Goal: Information Seeking & Learning: Find specific page/section

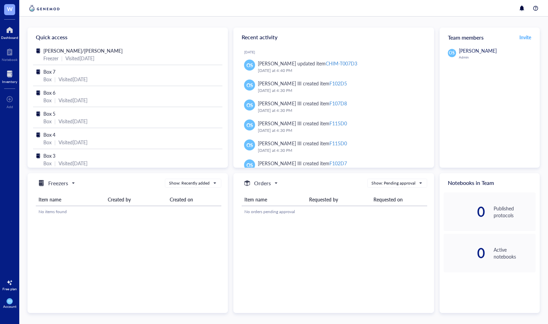
click at [13, 79] on div "Inventory" at bounding box center [9, 81] width 15 height 4
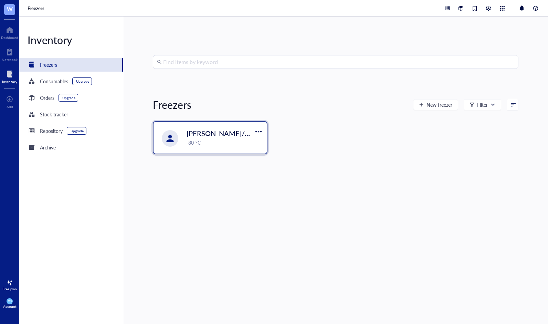
click at [207, 135] on span "[PERSON_NAME]/[PERSON_NAME]" at bounding box center [242, 133] width 113 height 10
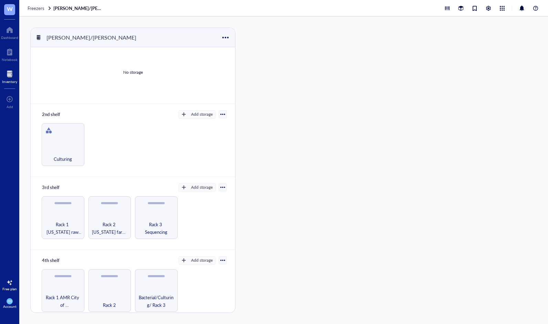
scroll to position [21, 0]
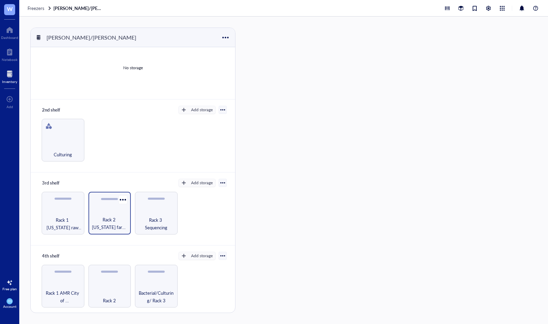
click at [107, 216] on span "Rack 2 [US_STATE] farm / [GEOGRAPHIC_DATA]/Influenza Challenge study" at bounding box center [110, 223] width 36 height 15
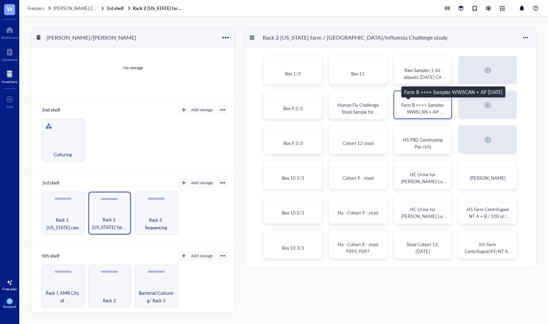
click at [427, 110] on span "Farm B ++++ Samples WWSCAN + AP [DATE]" at bounding box center [423, 111] width 44 height 20
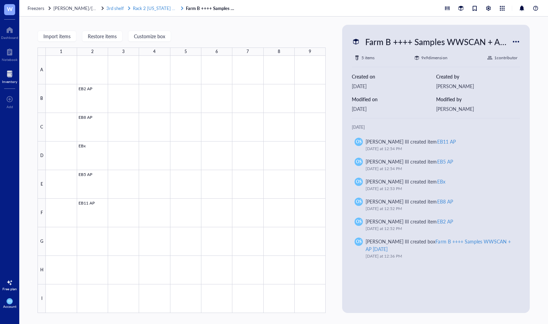
click at [160, 9] on span "Rack 2 [US_STATE] farm / [GEOGRAPHIC_DATA]/Influenza Challenge study" at bounding box center [208, 8] width 151 height 7
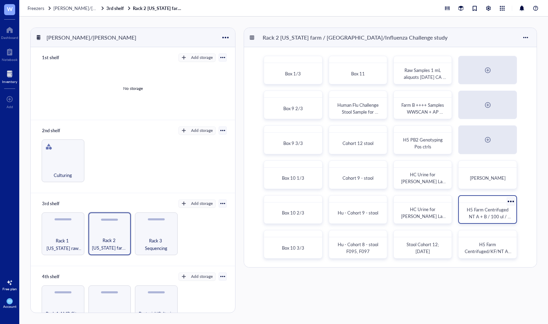
click at [487, 216] on span "H5 Farm Centrifuged NT A + B / 100 ul / PCR Inhibition removal kit 4/2025 Box 4" at bounding box center [488, 219] width 46 height 27
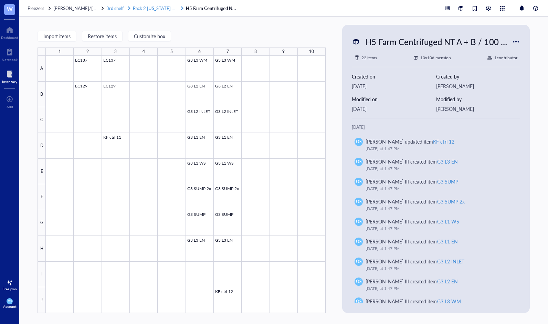
click at [159, 8] on span "Rack 2 [US_STATE] farm / [GEOGRAPHIC_DATA]/Influenza Challenge study" at bounding box center [208, 8] width 151 height 7
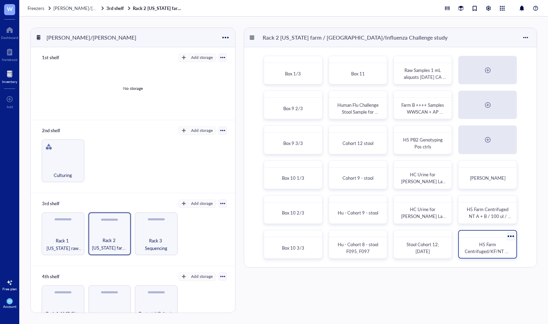
click at [493, 247] on span "H5 Farm Centrifuged/KF/NT A+ B / 100ul [DATE]" at bounding box center [487, 251] width 47 height 20
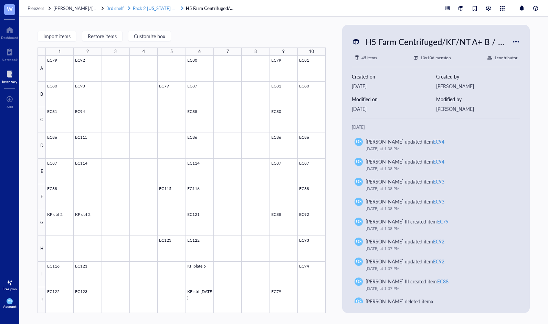
click at [156, 6] on span "Rack 2 [US_STATE] farm / [GEOGRAPHIC_DATA]/Influenza Challenge study" at bounding box center [208, 8] width 151 height 7
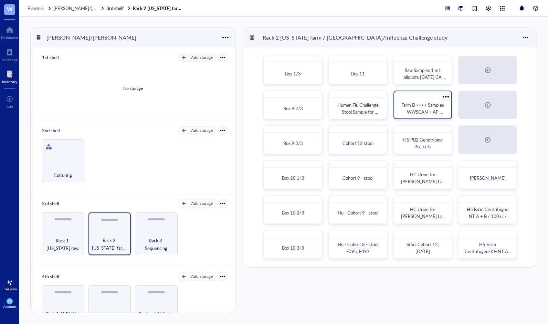
click at [413, 107] on span "Farm B ++++ Samples WWSCAN + AP [DATE]" at bounding box center [423, 111] width 44 height 20
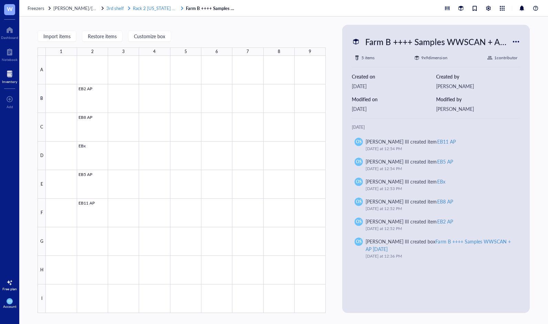
click at [139, 6] on span "Rack 2 [US_STATE] farm / [GEOGRAPHIC_DATA]/Influenza Challenge study" at bounding box center [208, 8] width 151 height 7
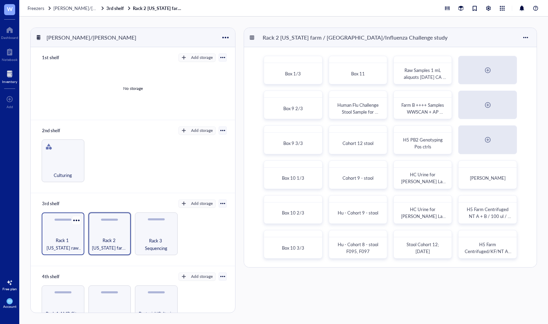
click at [67, 239] on span "Rack 1 [US_STATE] raw farm samples" at bounding box center [63, 243] width 36 height 15
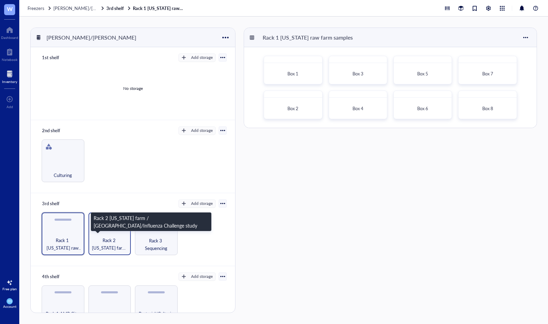
click at [115, 236] on span "Rack 2 [US_STATE] farm / [GEOGRAPHIC_DATA]/Influenza Challenge study" at bounding box center [110, 243] width 36 height 15
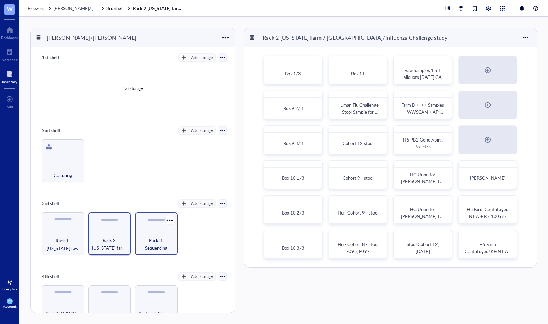
scroll to position [21, 0]
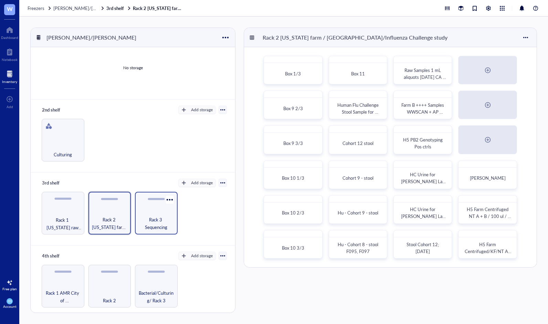
click at [160, 212] on div "Rack 3 Sequencing" at bounding box center [156, 213] width 43 height 43
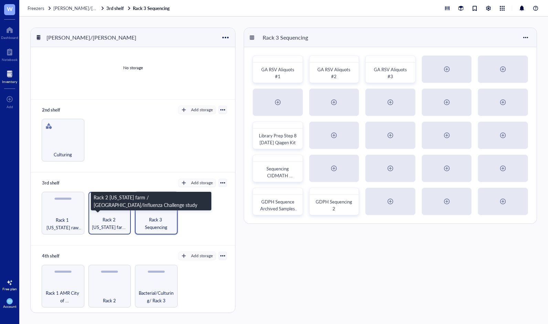
click at [120, 216] on span "Rack 2 [US_STATE] farm / [GEOGRAPHIC_DATA]/Influenza Challenge study" at bounding box center [110, 223] width 36 height 15
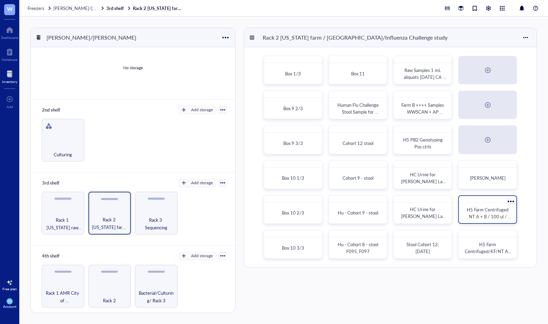
click at [484, 214] on span "H5 Farm Centrifuged NT A + B / 100 ul / PCR Inhibition removal kit 4/2025 Box 4" at bounding box center [488, 219] width 46 height 27
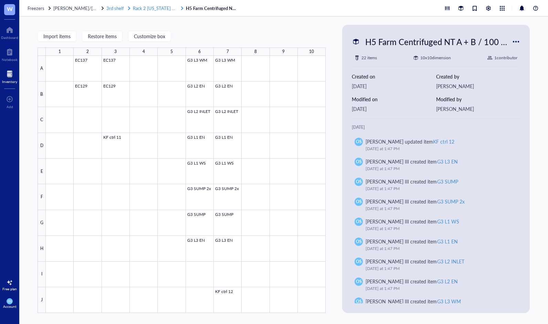
click at [163, 6] on span "Rack 2 [US_STATE] farm / [GEOGRAPHIC_DATA]/Influenza Challenge study" at bounding box center [208, 8] width 151 height 7
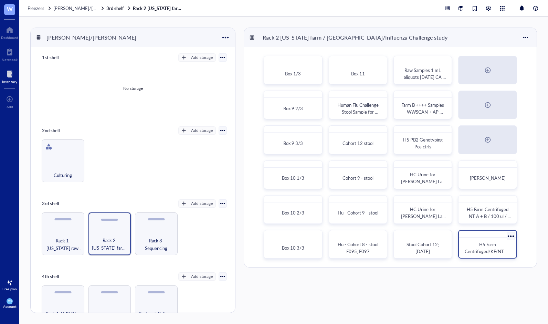
click at [479, 242] on span "H5 Farm Centrifuged/KF/NT A+ B / 100ul [DATE]" at bounding box center [487, 251] width 47 height 20
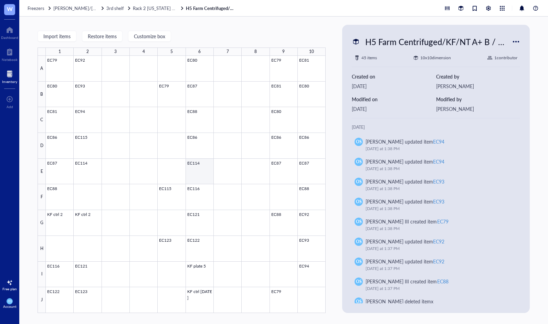
click at [195, 167] on div at bounding box center [186, 184] width 280 height 257
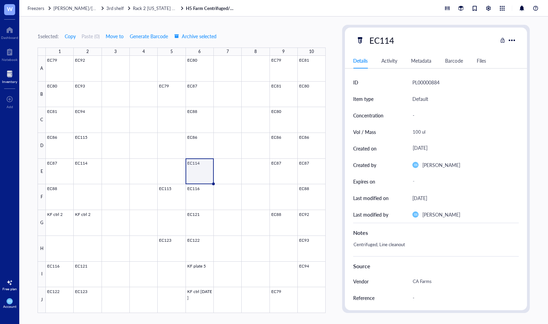
click at [162, 11] on div "Freezers [PERSON_NAME]/Maya freezer 3rd shelf Rack 2 [US_STATE] farm / [GEOGRAP…" at bounding box center [283, 8] width 528 height 17
click at [160, 8] on span "Rack 2 [US_STATE] farm / [GEOGRAPHIC_DATA]/Influenza Challenge study" at bounding box center [208, 8] width 151 height 7
